Goal: Navigation & Orientation: Find specific page/section

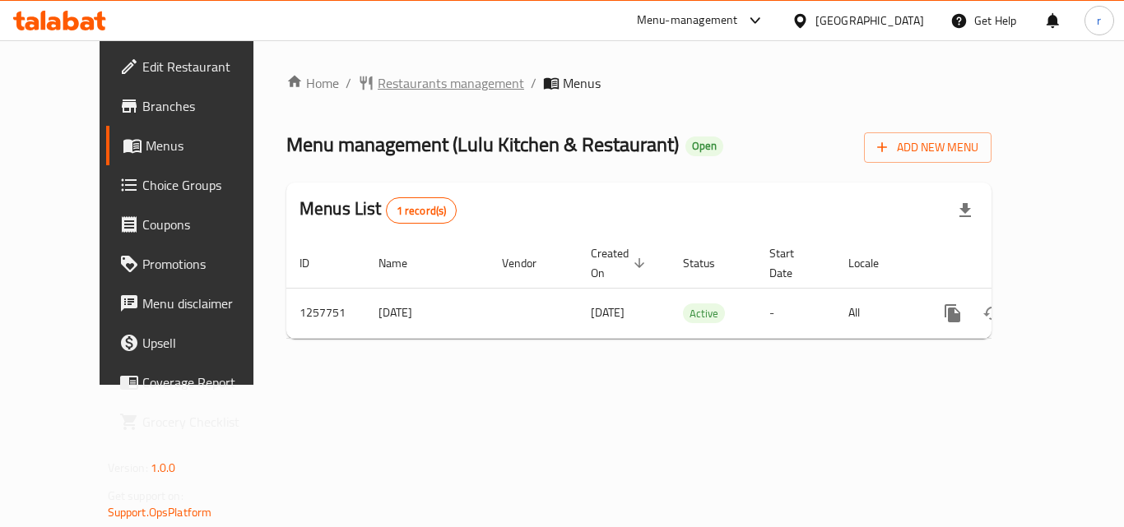
click at [378, 83] on span "Restaurants management" at bounding box center [451, 83] width 146 height 20
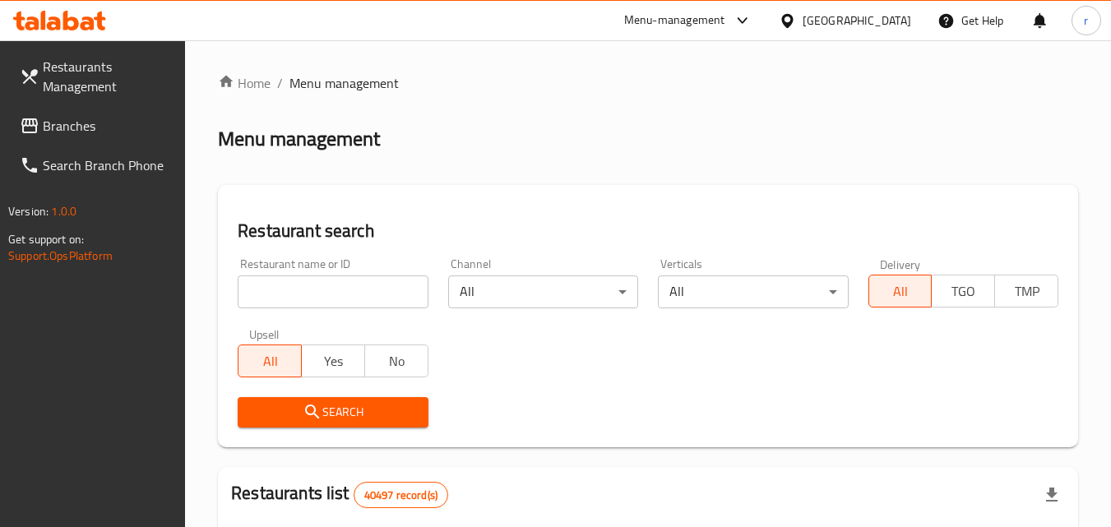
click at [86, 123] on span "Branches" at bounding box center [108, 126] width 130 height 20
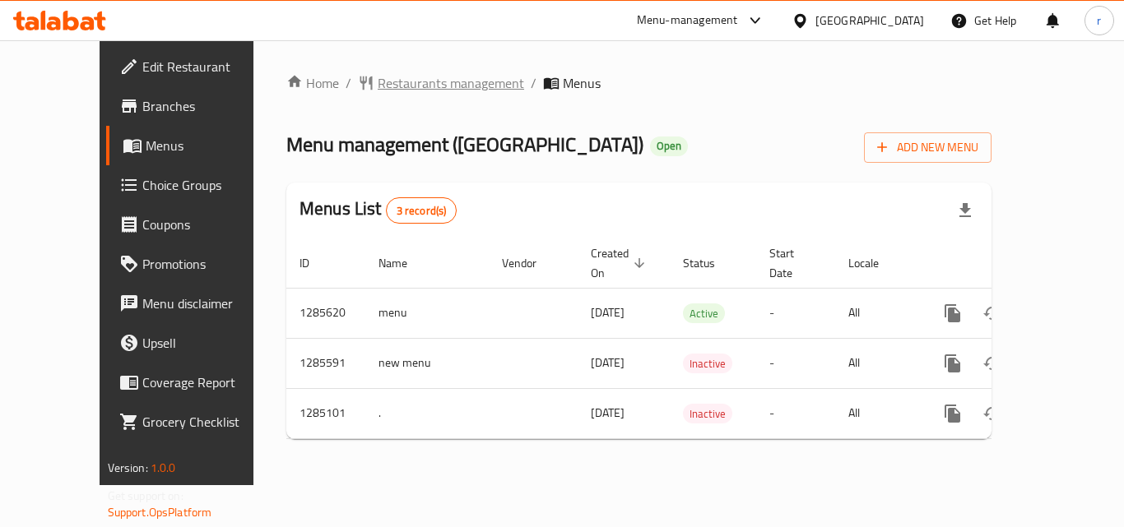
click at [378, 82] on span "Restaurants management" at bounding box center [451, 83] width 146 height 20
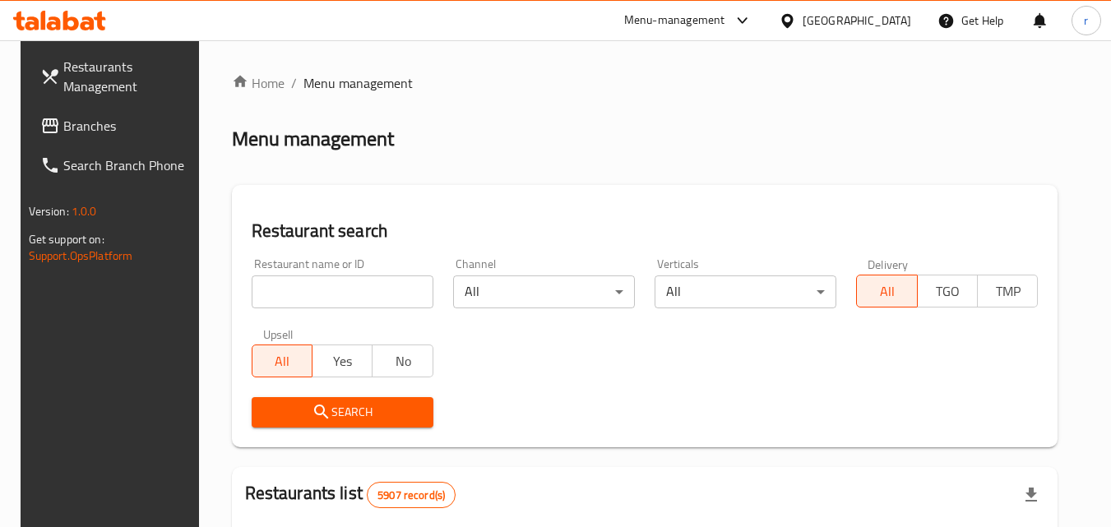
click at [803, 22] on div at bounding box center [791, 21] width 24 height 18
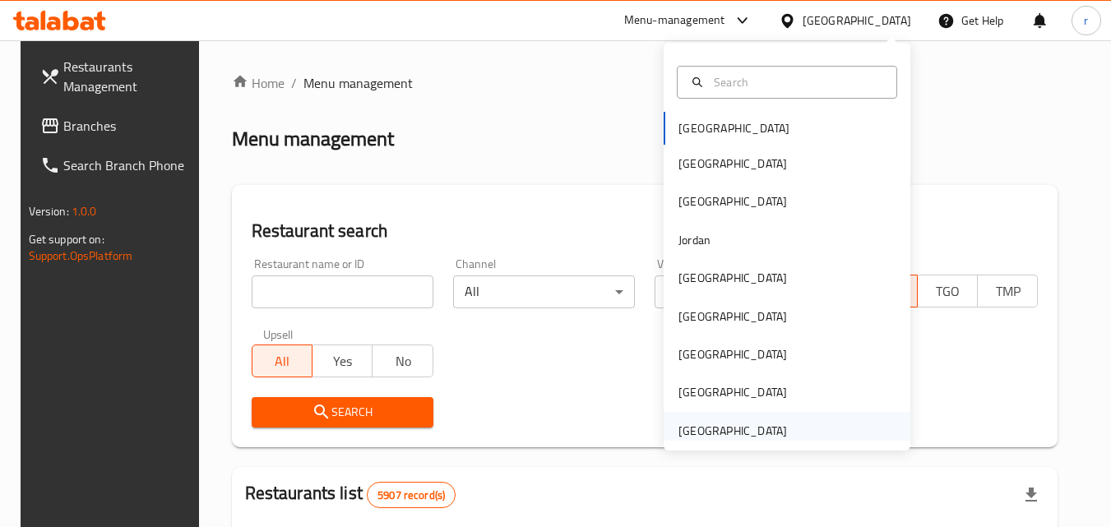
click at [758, 429] on div "United Arab Emirates" at bounding box center [733, 431] width 109 height 18
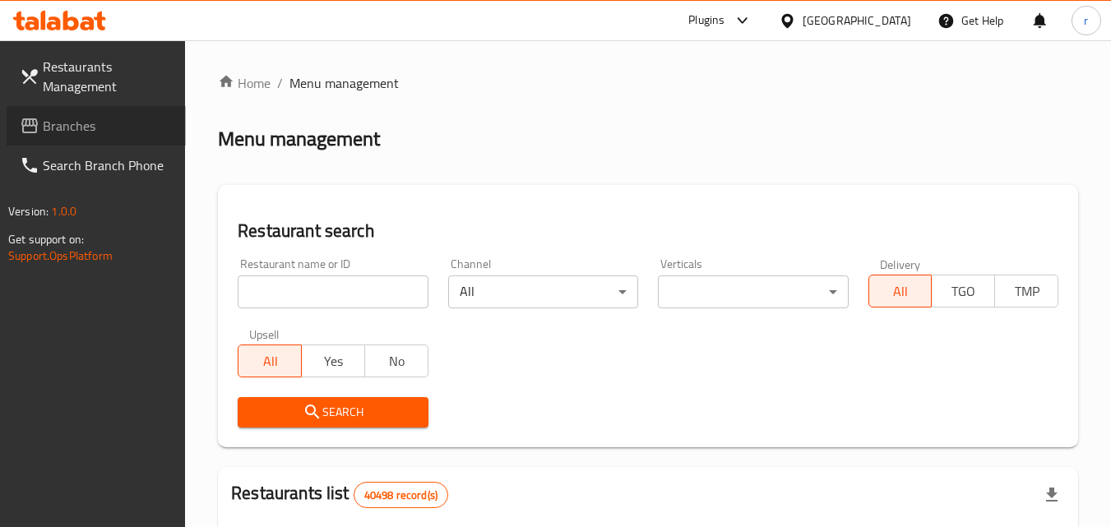
click at [58, 136] on span "Branches" at bounding box center [108, 126] width 130 height 20
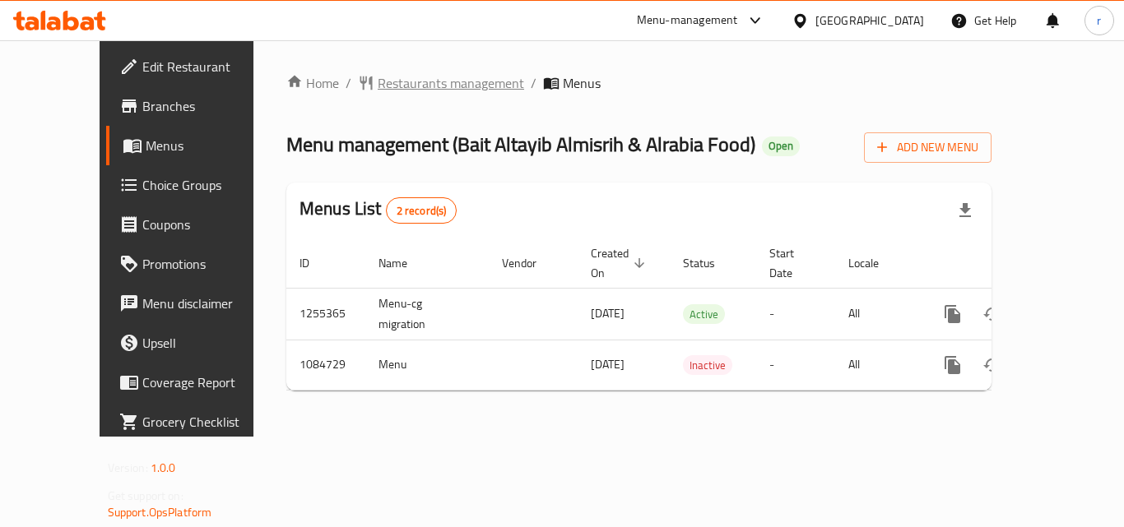
click at [378, 77] on span "Restaurants management" at bounding box center [451, 83] width 146 height 20
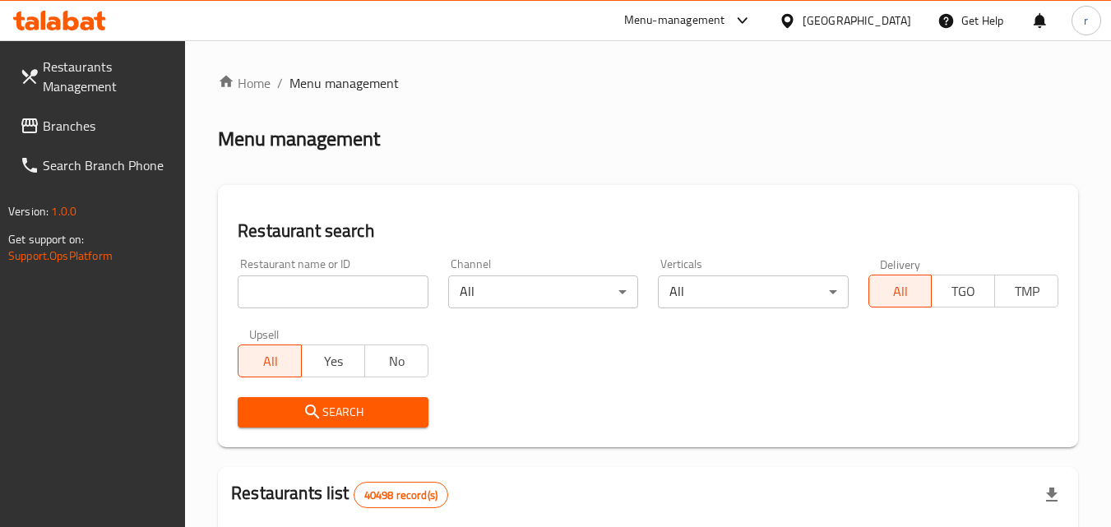
click at [849, 7] on div "[GEOGRAPHIC_DATA]" at bounding box center [845, 20] width 159 height 39
click at [860, 23] on div "[GEOGRAPHIC_DATA]" at bounding box center [857, 21] width 109 height 18
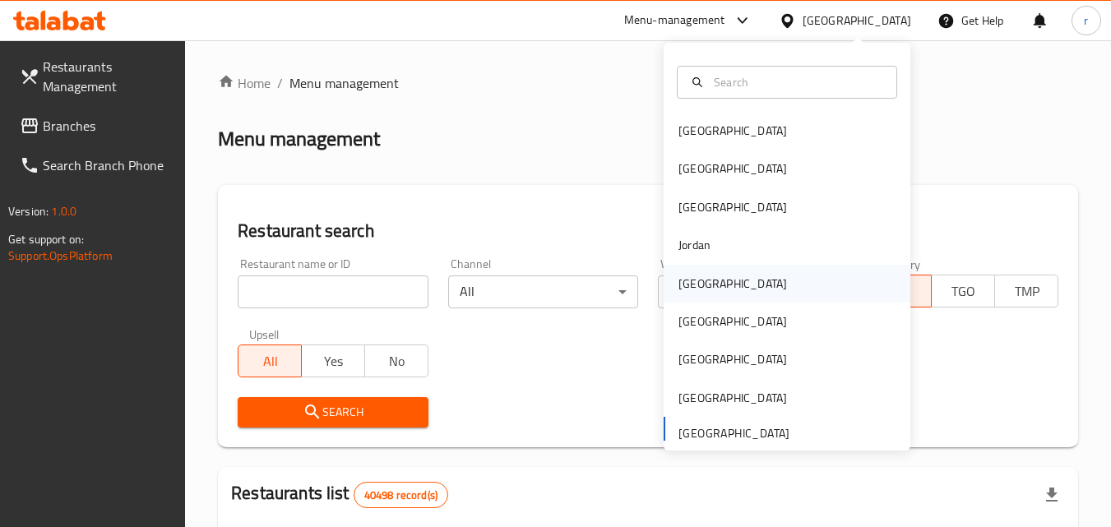
click at [696, 284] on div "[GEOGRAPHIC_DATA]" at bounding box center [733, 284] width 109 height 18
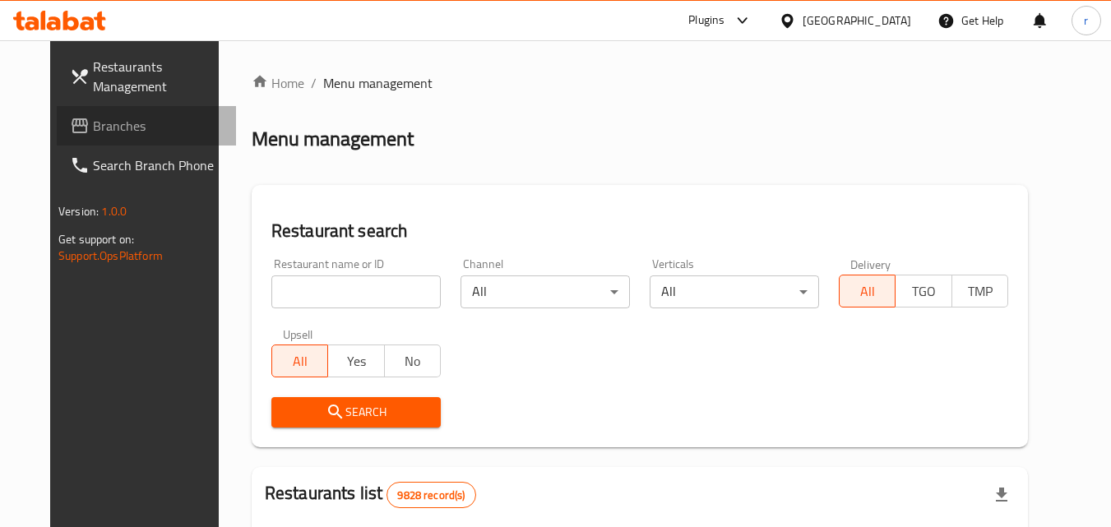
click at [93, 133] on span "Branches" at bounding box center [158, 126] width 130 height 20
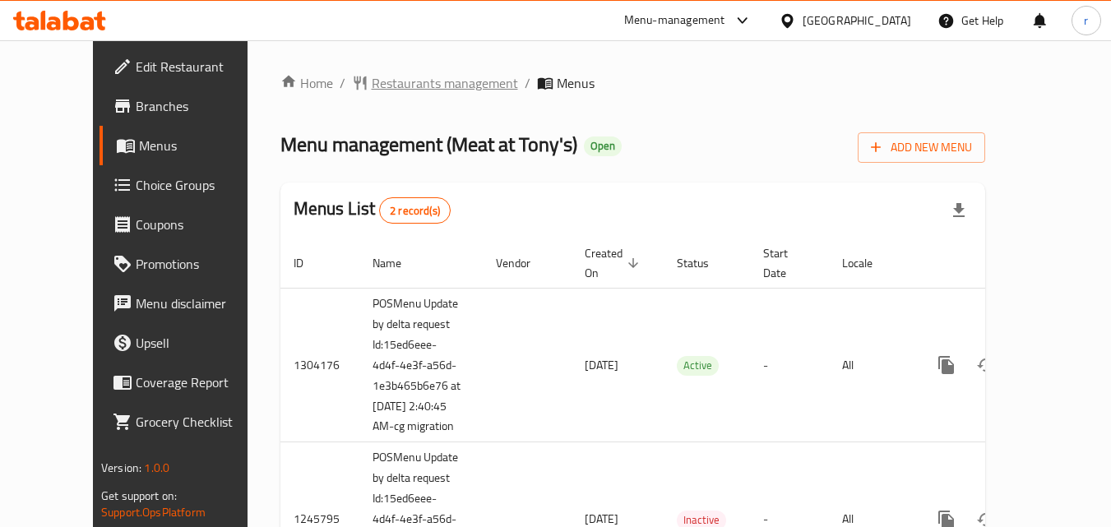
click at [372, 92] on span "Restaurants management" at bounding box center [445, 83] width 146 height 20
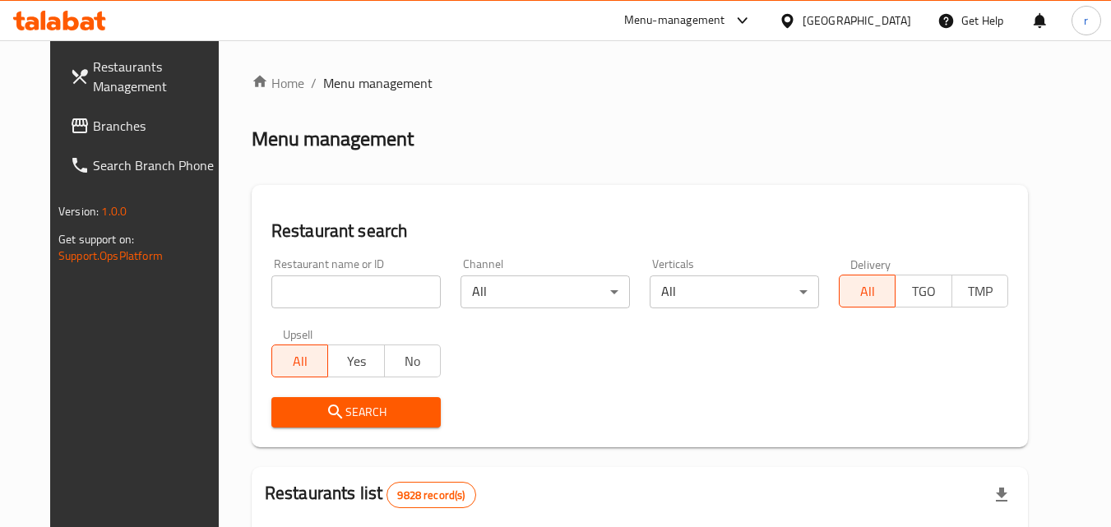
click at [364, 288] on input "search" at bounding box center [355, 292] width 169 height 33
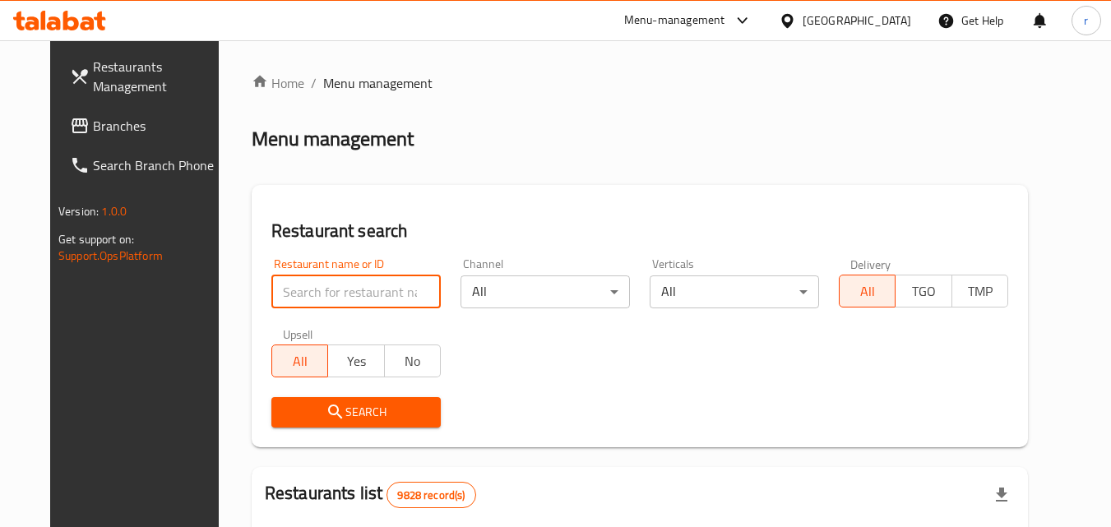
paste input "682765"
type input "682765"
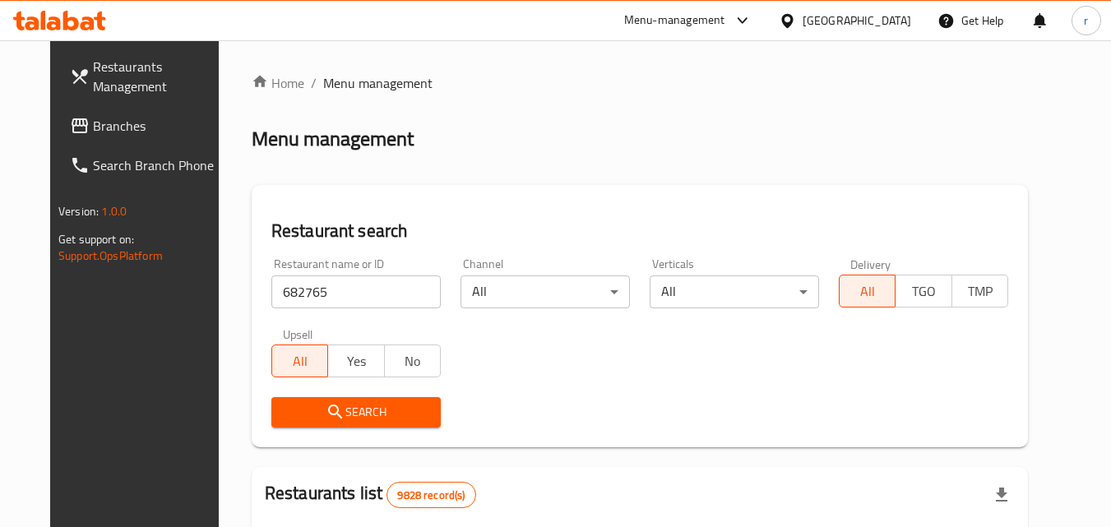
click at [413, 410] on button "Search" at bounding box center [355, 412] width 169 height 30
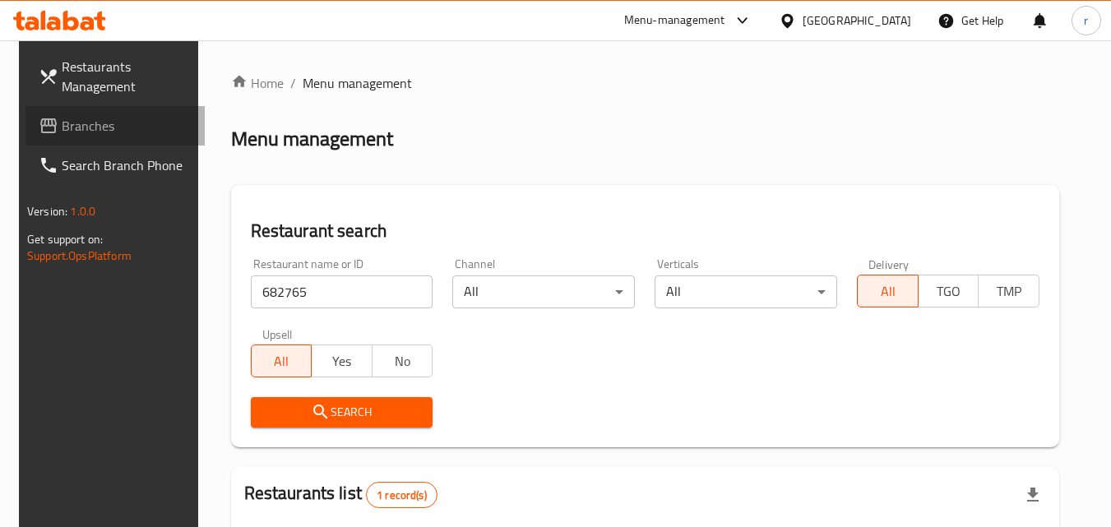
click at [107, 112] on link "Branches" at bounding box center [115, 125] width 179 height 39
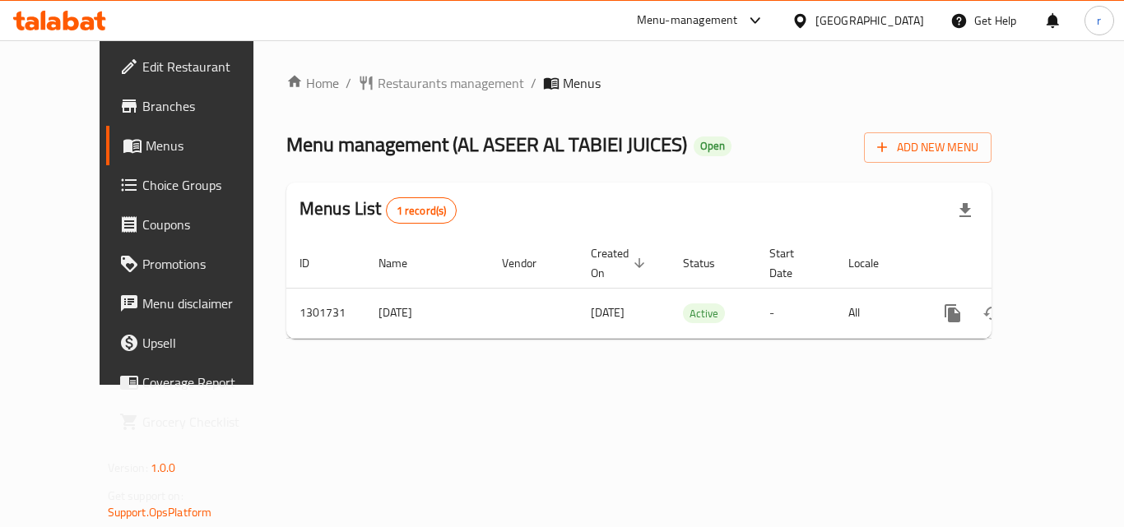
click at [854, 16] on div "[GEOGRAPHIC_DATA]" at bounding box center [869, 21] width 109 height 18
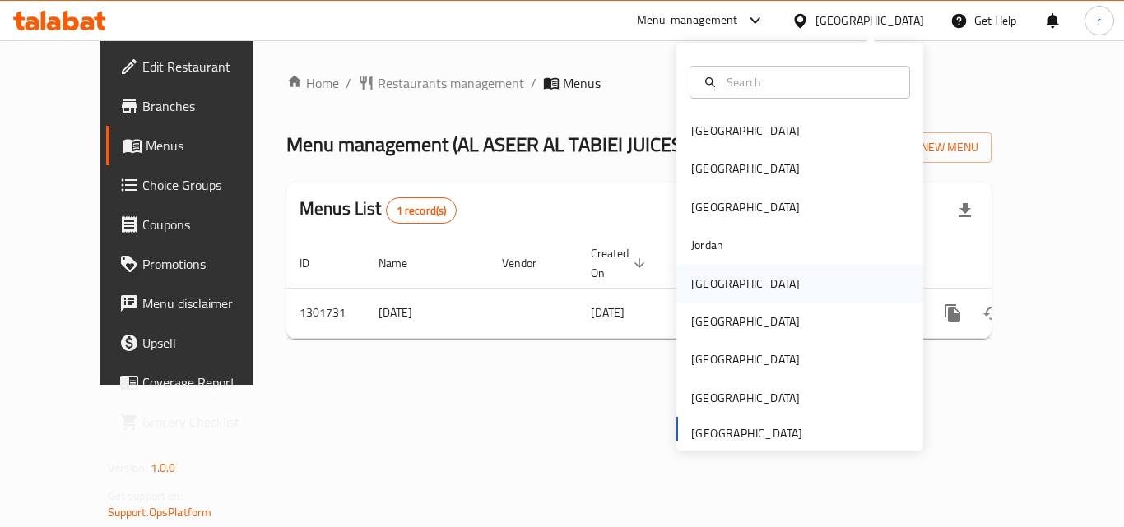
click at [716, 276] on div "[GEOGRAPHIC_DATA]" at bounding box center [745, 284] width 135 height 38
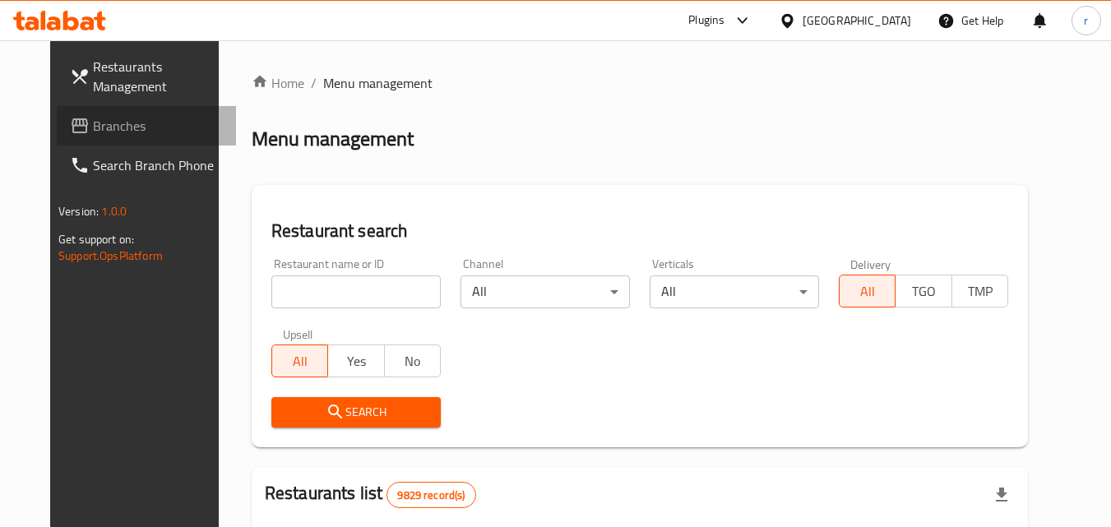
click at [59, 139] on link "Branches" at bounding box center [146, 125] width 179 height 39
